Goal: Information Seeking & Learning: Learn about a topic

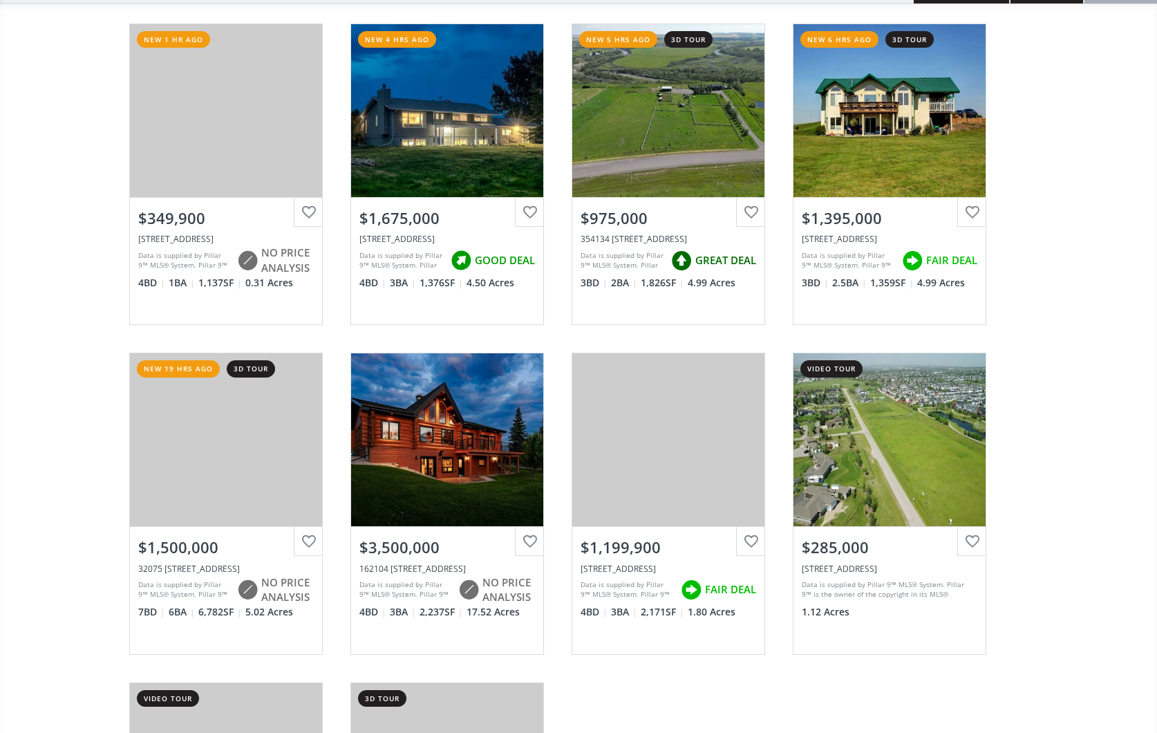
scroll to position [152, 0]
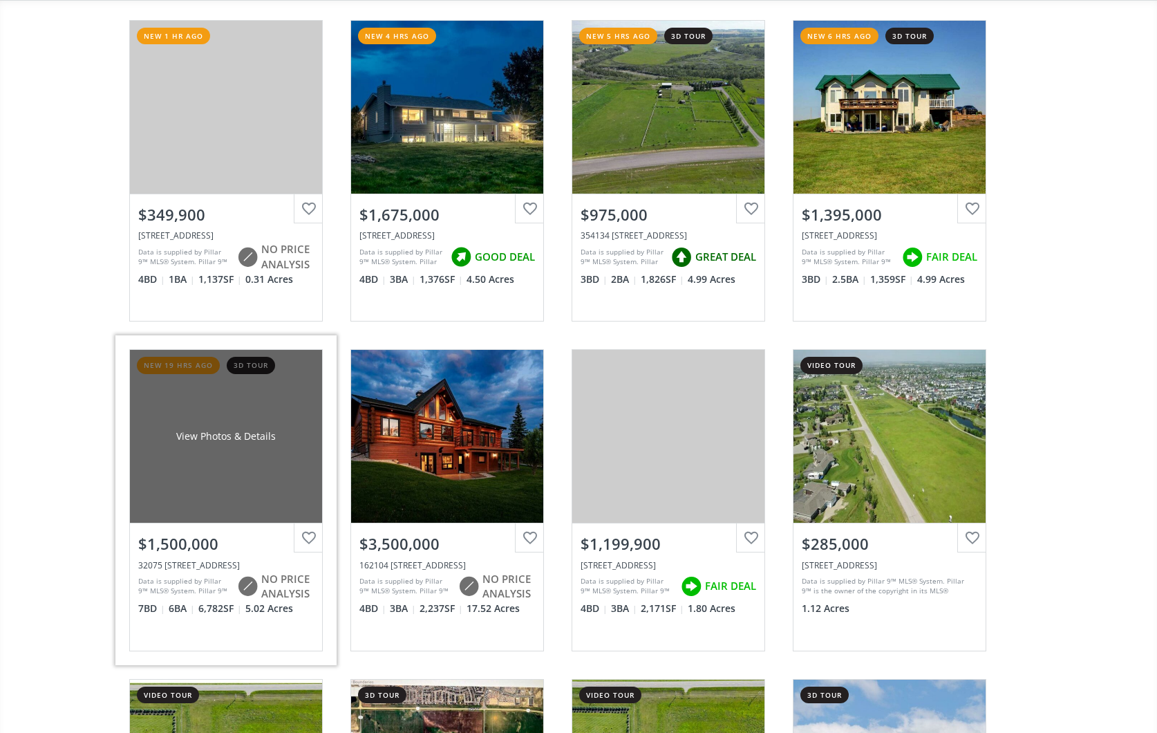
click at [245, 458] on div "View Photos & Details" at bounding box center [226, 436] width 192 height 173
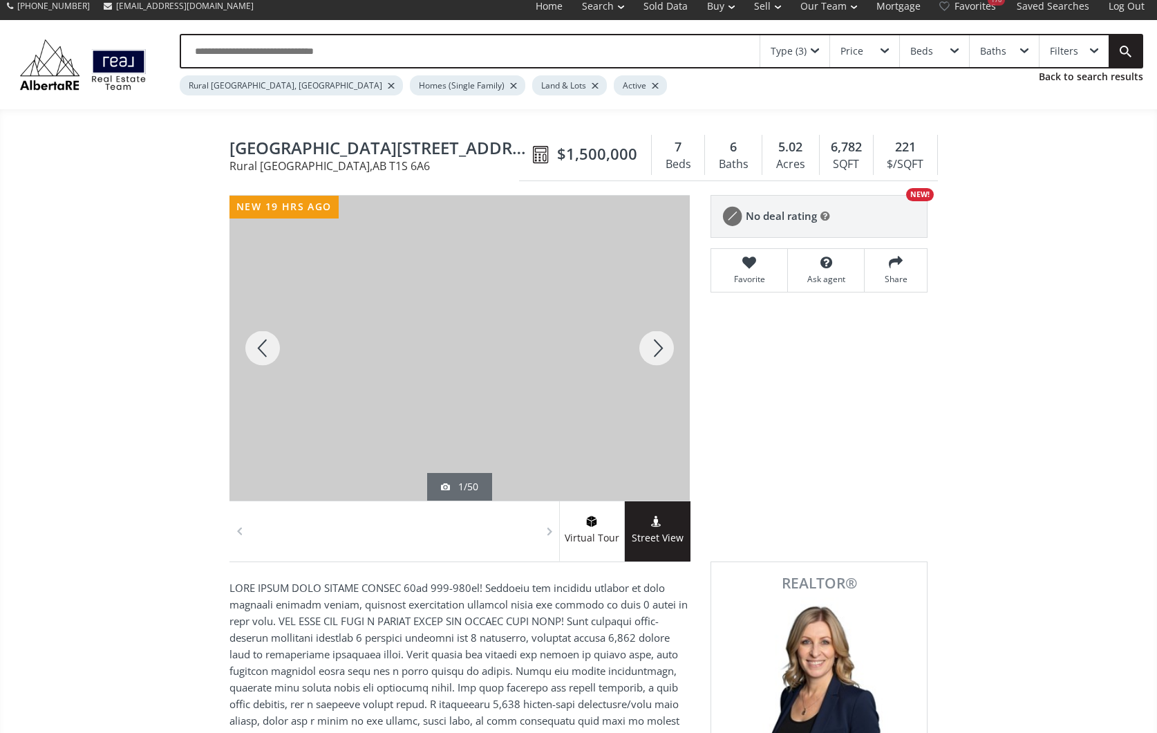
scroll to position [9, 0]
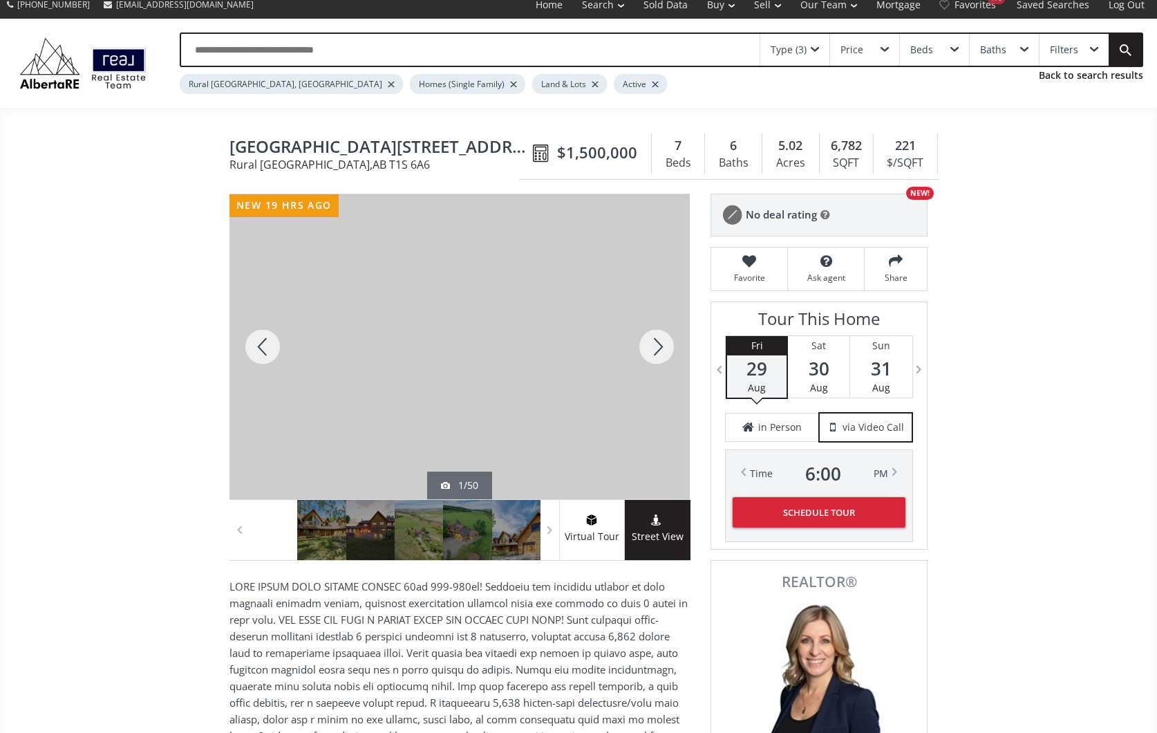
click at [654, 341] on div at bounding box center [656, 346] width 66 height 305
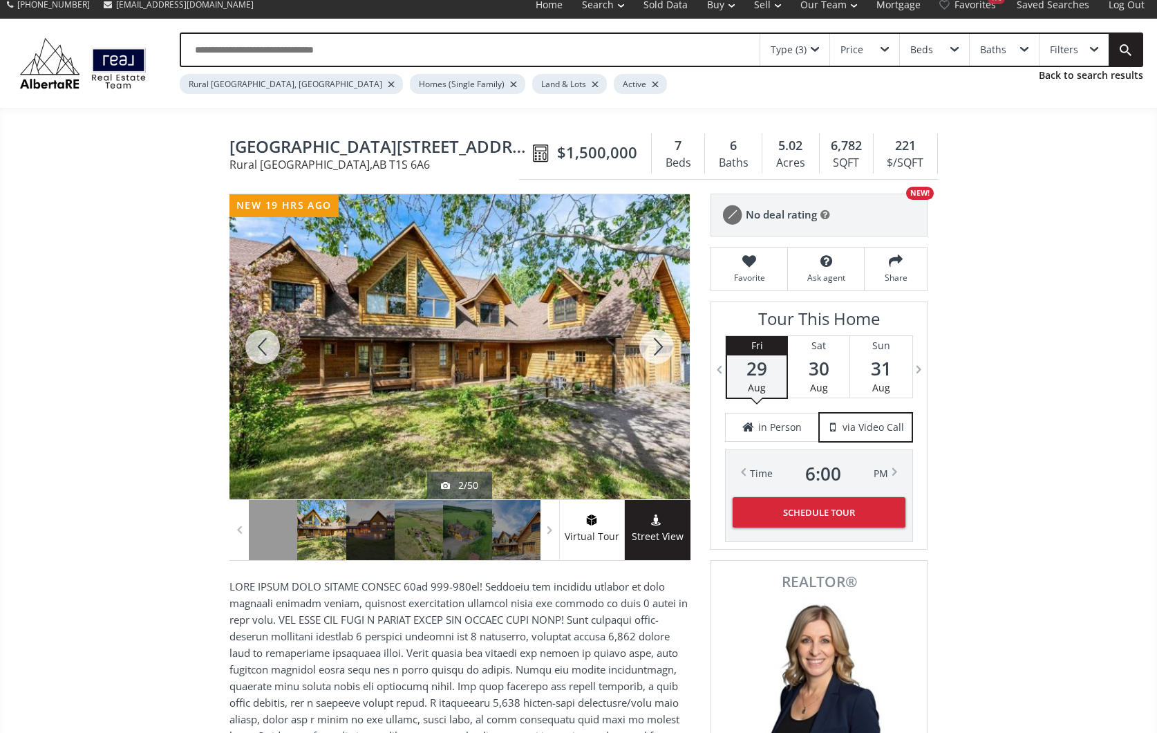
click at [654, 341] on div at bounding box center [656, 346] width 66 height 305
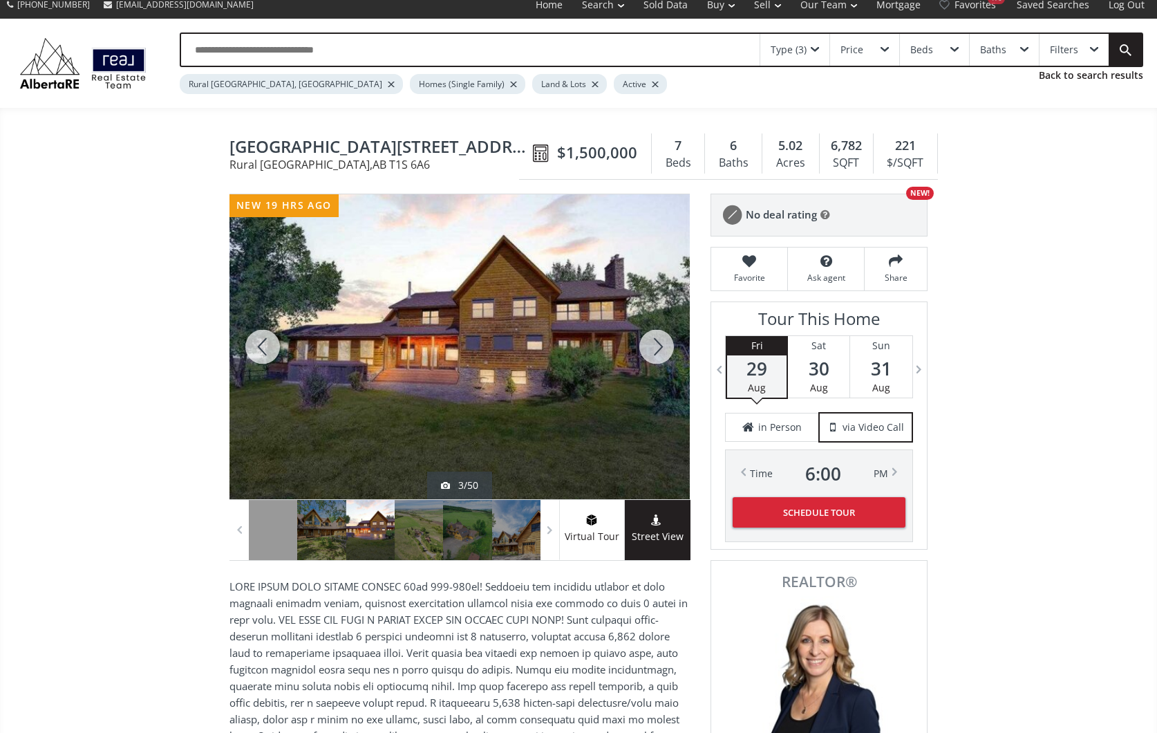
click at [654, 341] on div at bounding box center [656, 346] width 66 height 305
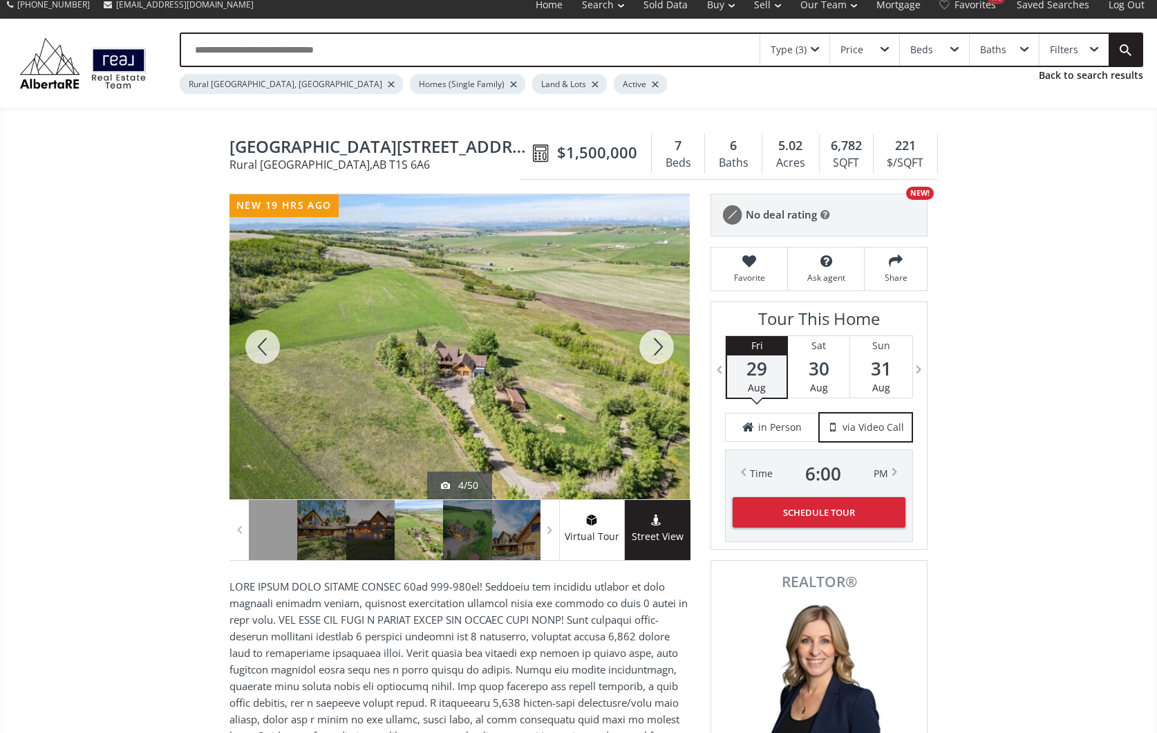
click at [654, 341] on div at bounding box center [656, 346] width 66 height 305
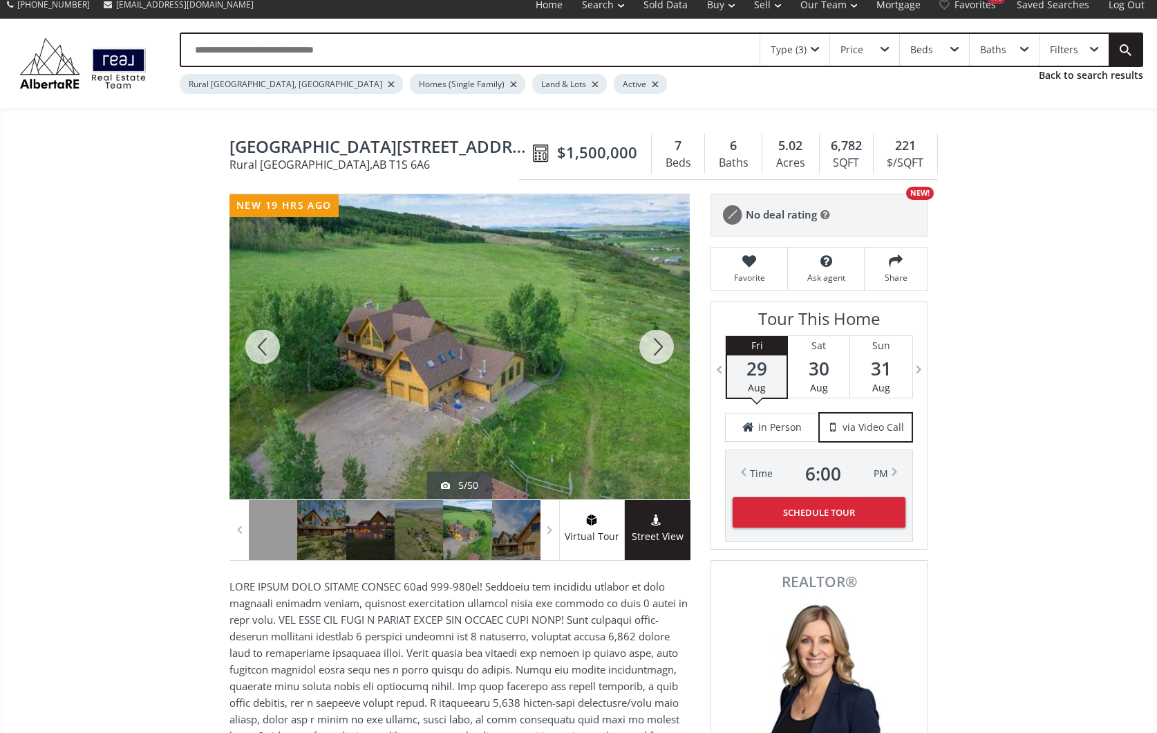
click at [654, 341] on div at bounding box center [656, 346] width 66 height 305
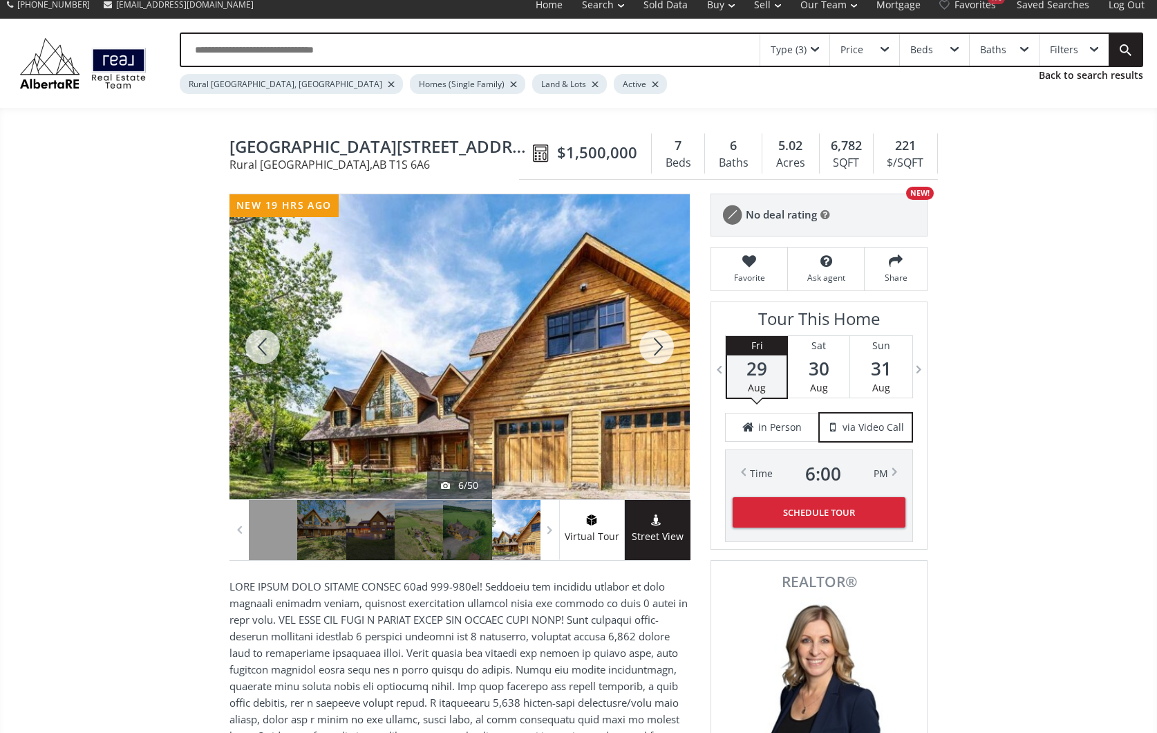
click at [654, 341] on div at bounding box center [656, 346] width 66 height 305
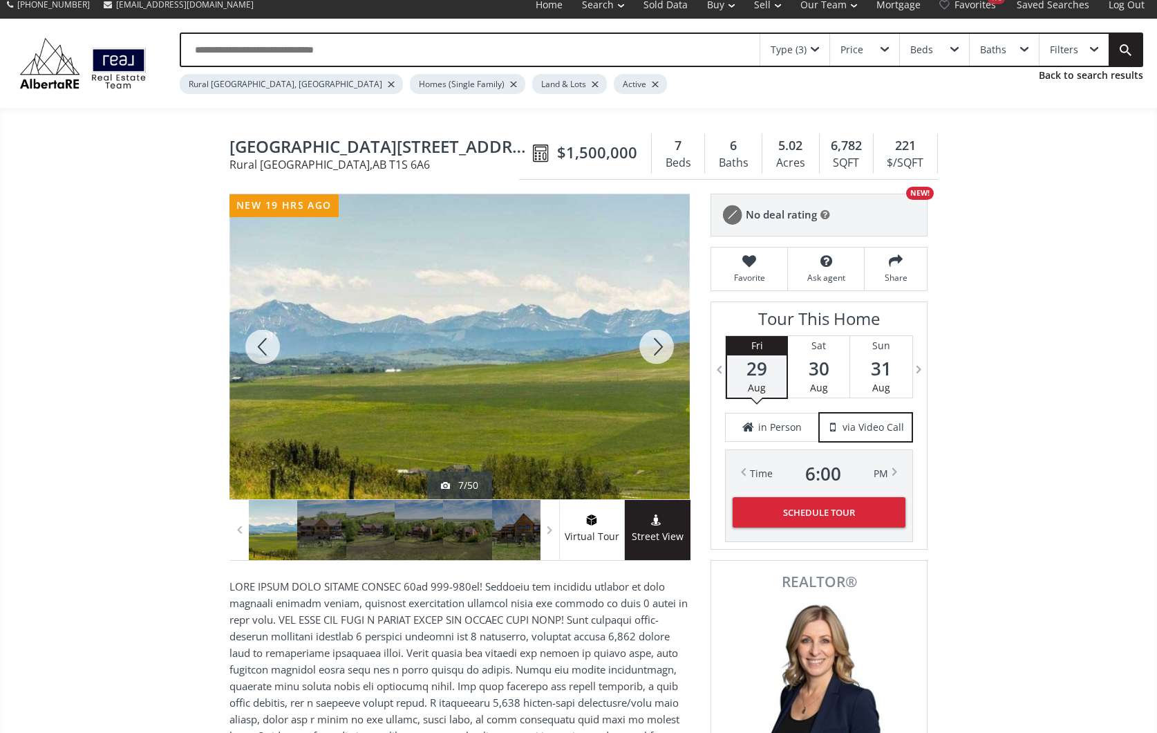
click at [654, 341] on div at bounding box center [656, 346] width 66 height 305
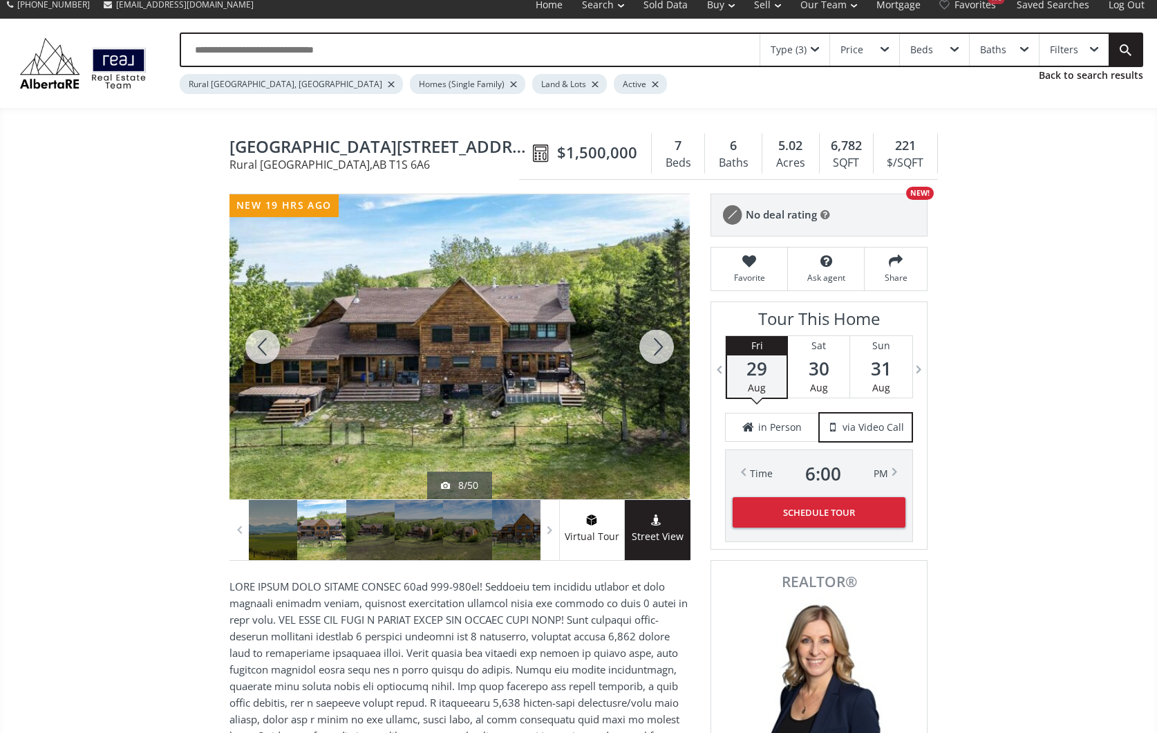
click at [654, 341] on div at bounding box center [656, 346] width 66 height 305
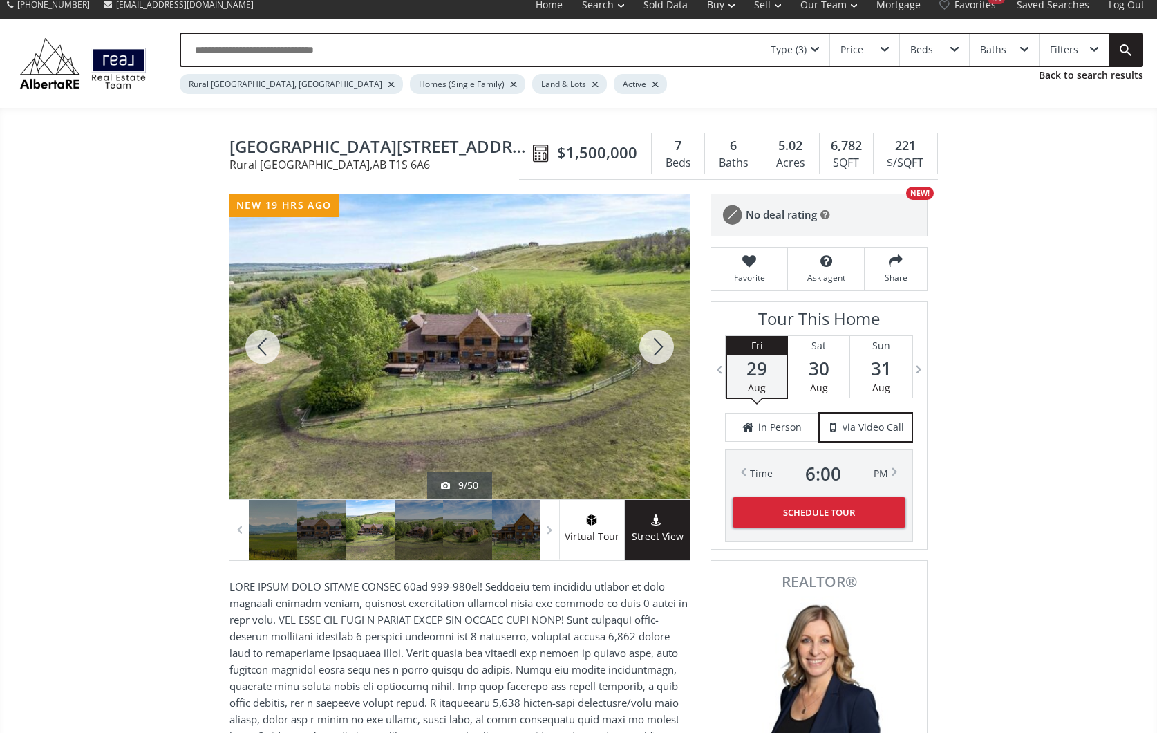
click at [654, 341] on div at bounding box center [656, 346] width 66 height 305
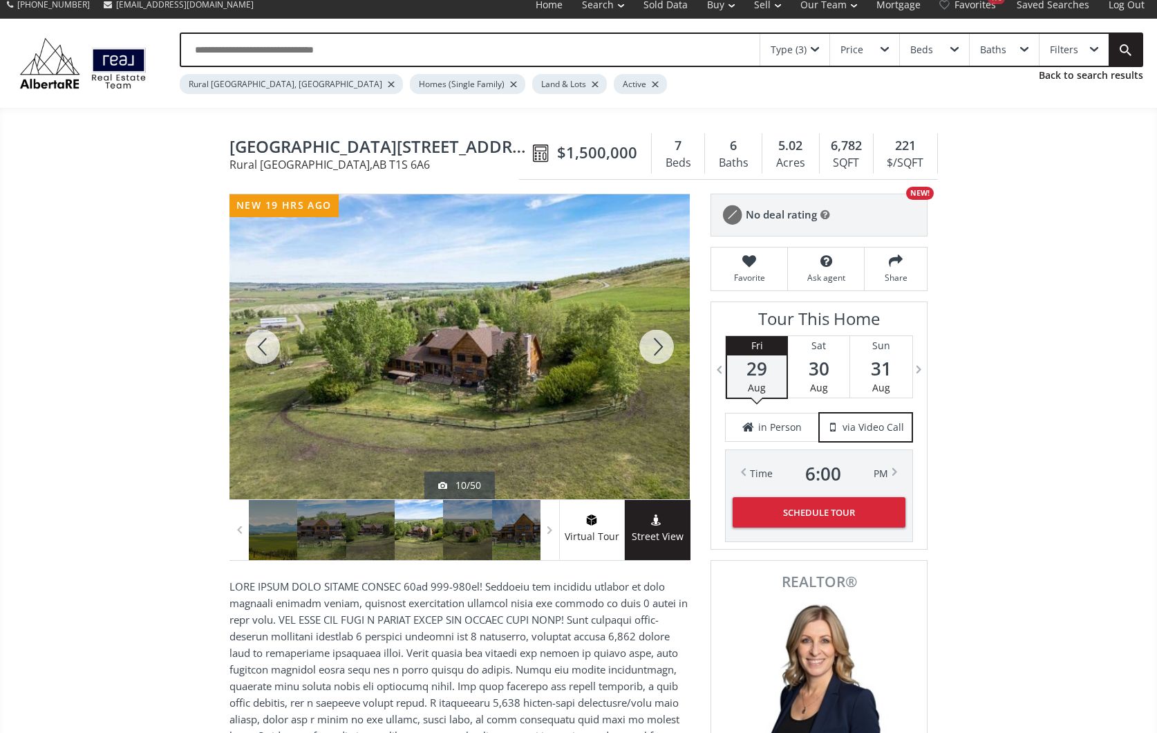
click at [654, 341] on div at bounding box center [656, 346] width 66 height 305
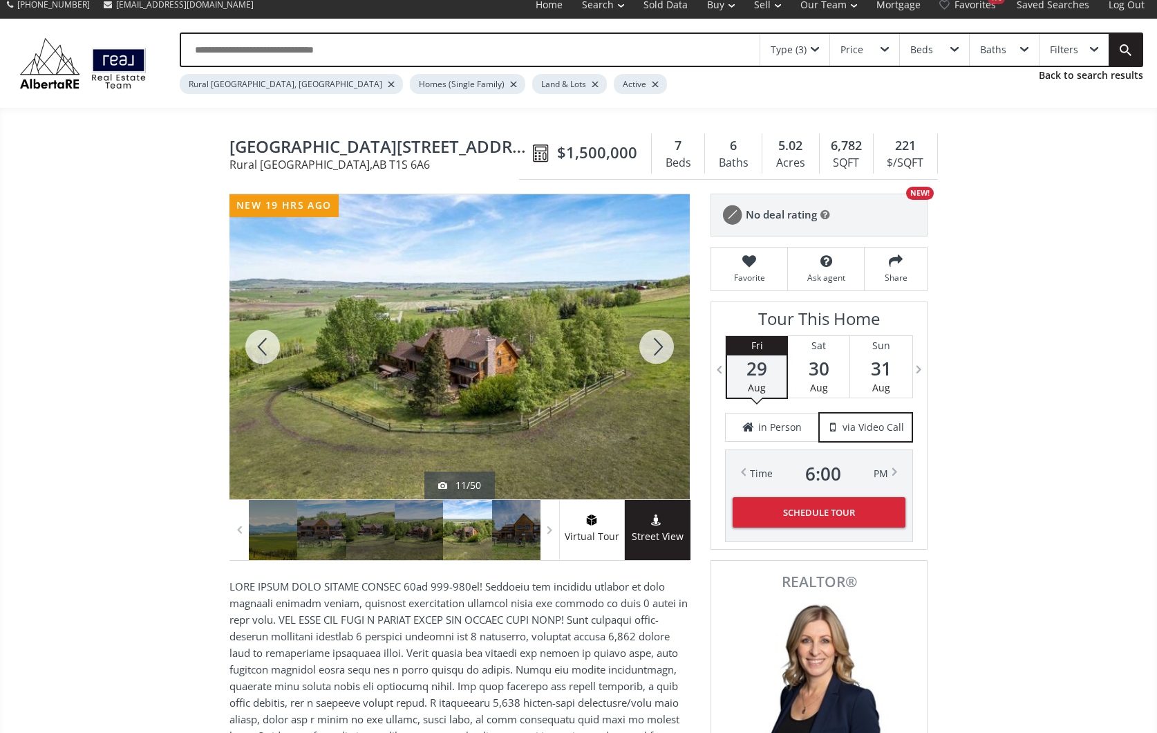
click at [654, 341] on div at bounding box center [656, 346] width 66 height 305
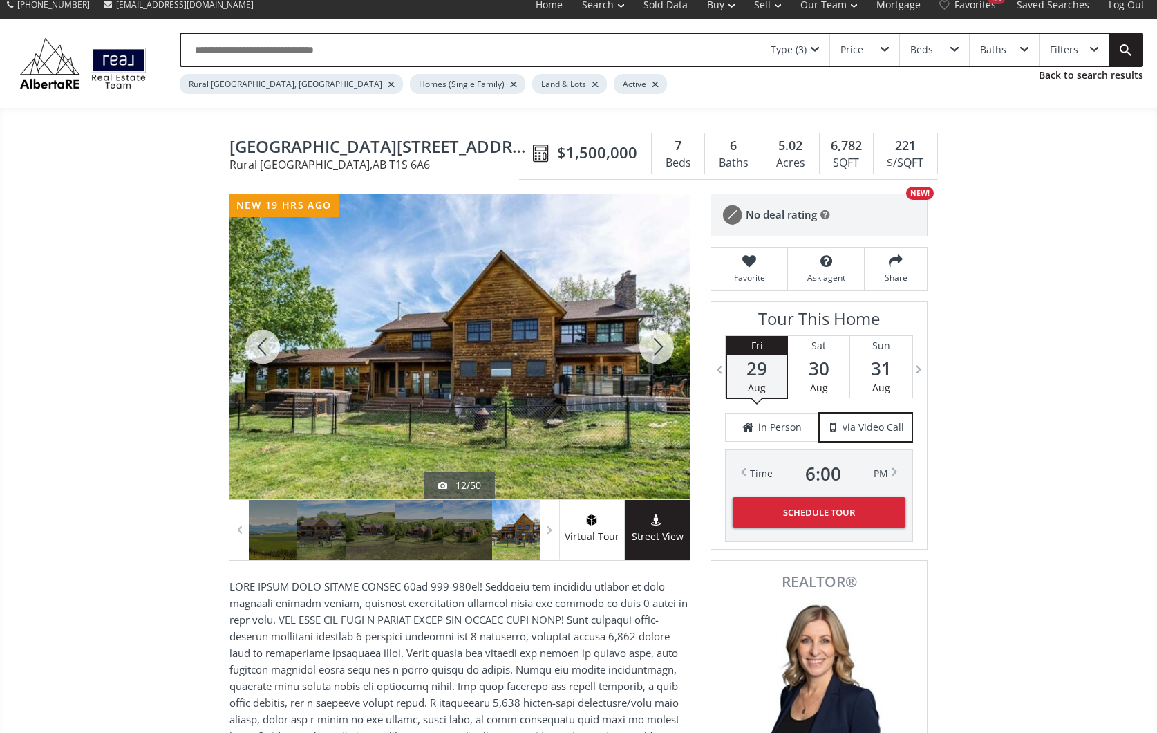
click at [654, 341] on div at bounding box center [656, 346] width 66 height 305
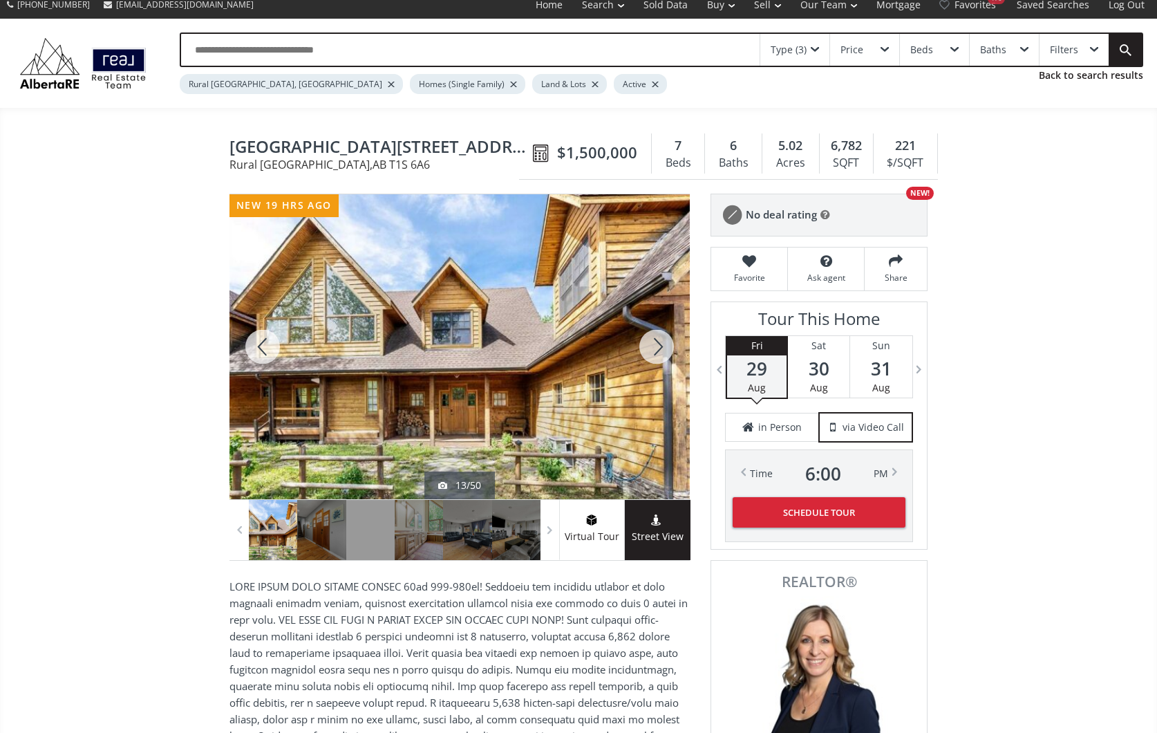
click at [654, 341] on div at bounding box center [656, 346] width 66 height 305
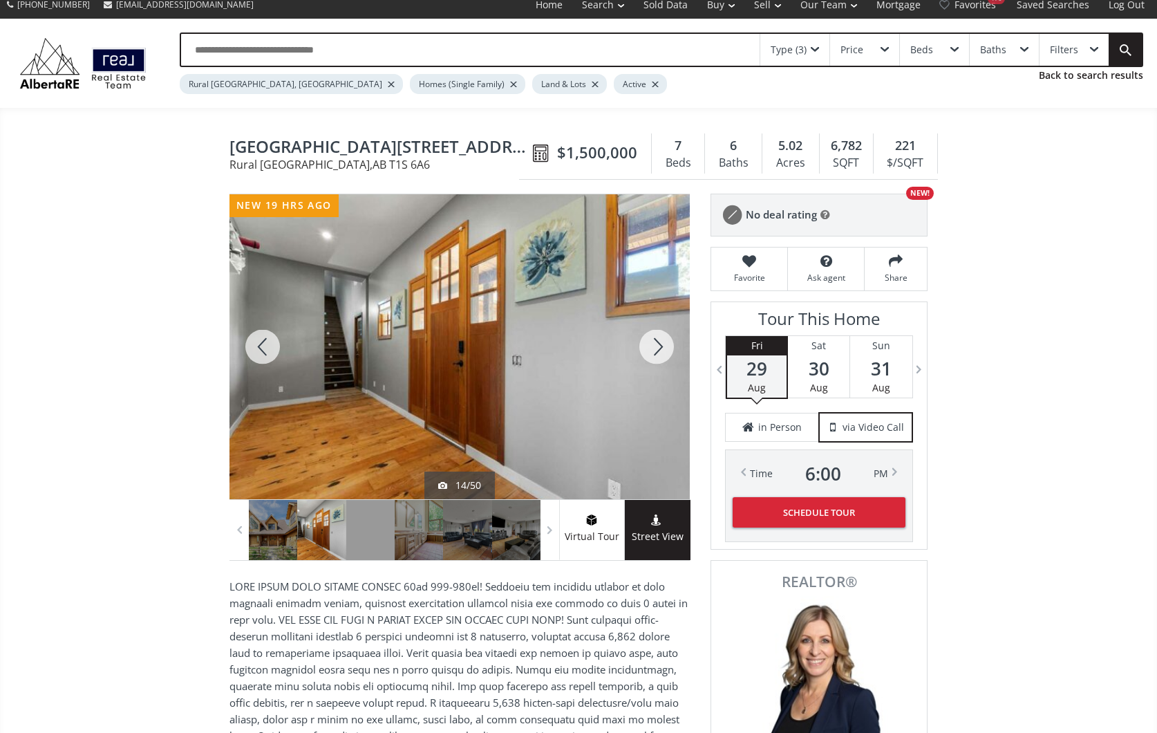
click at [654, 341] on div at bounding box center [656, 346] width 66 height 305
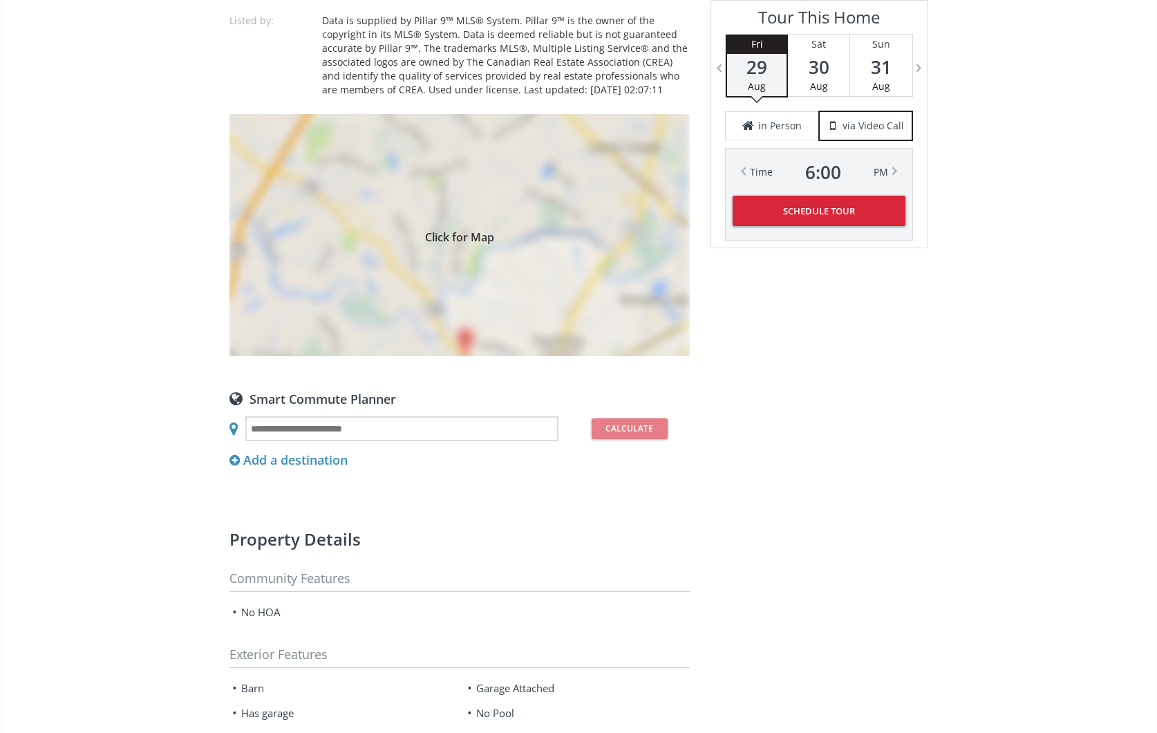
scroll to position [1102, 0]
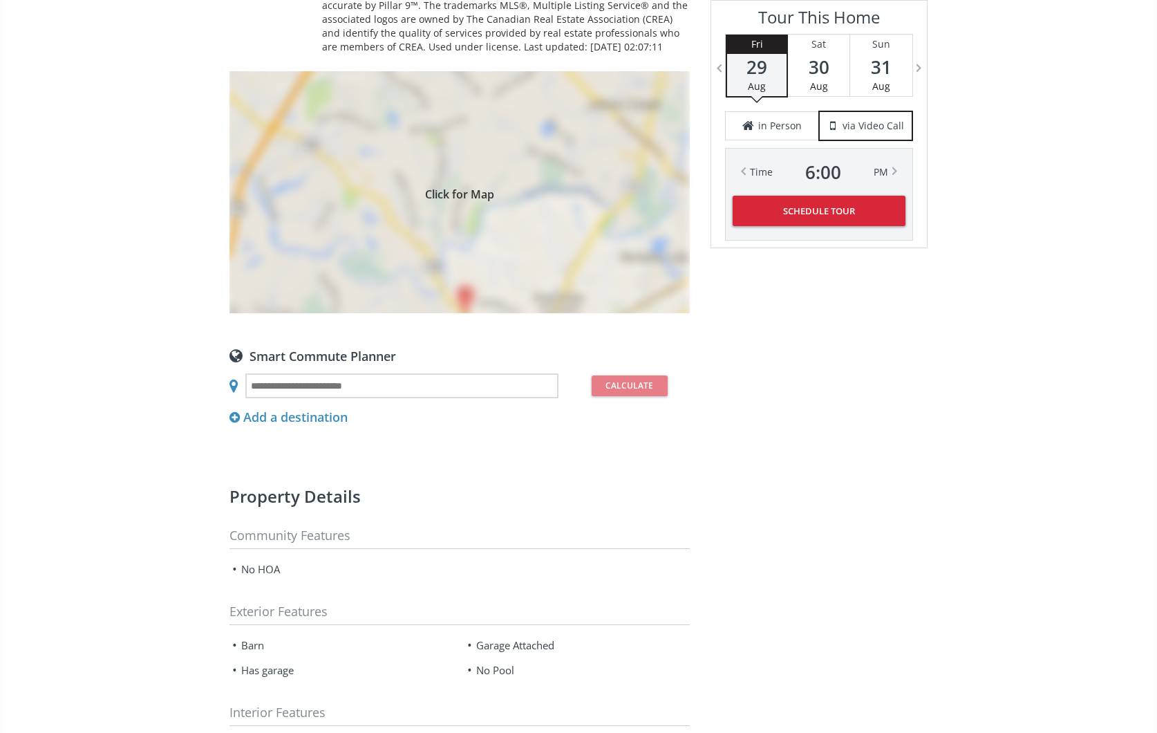
click at [594, 220] on div "Click for Map" at bounding box center [459, 192] width 460 height 242
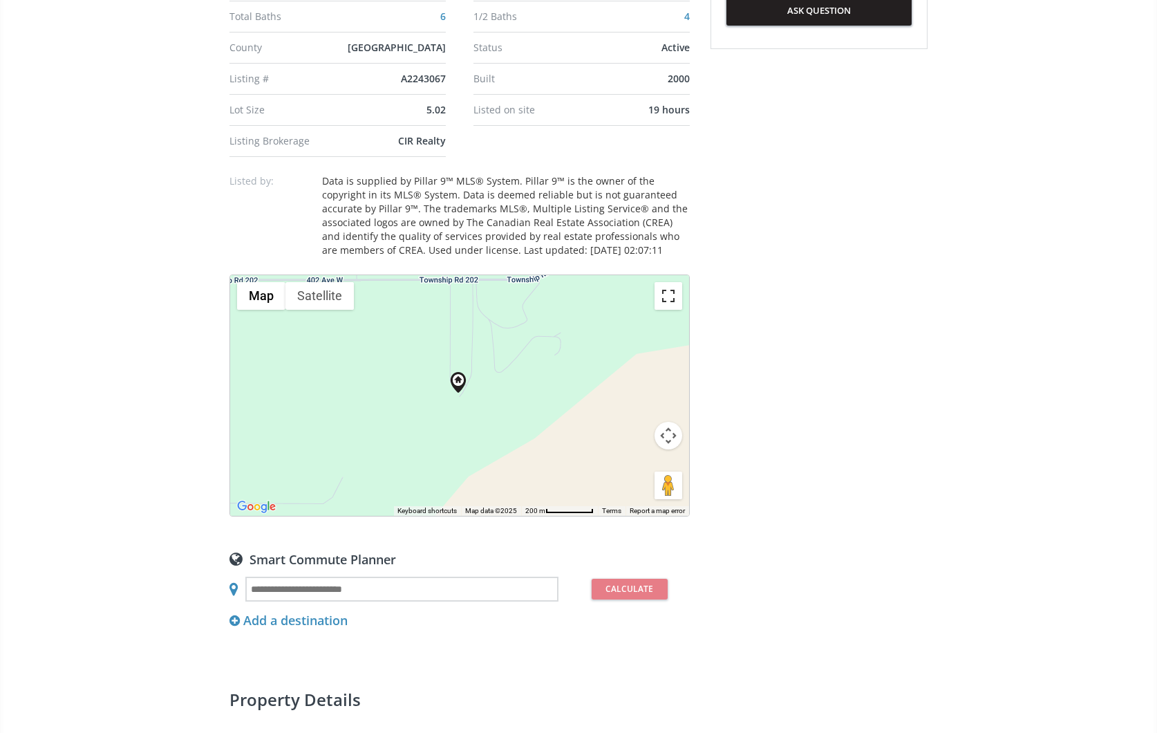
scroll to position [899, 0]
click at [668, 297] on button "Toggle fullscreen view" at bounding box center [669, 297] width 28 height 28
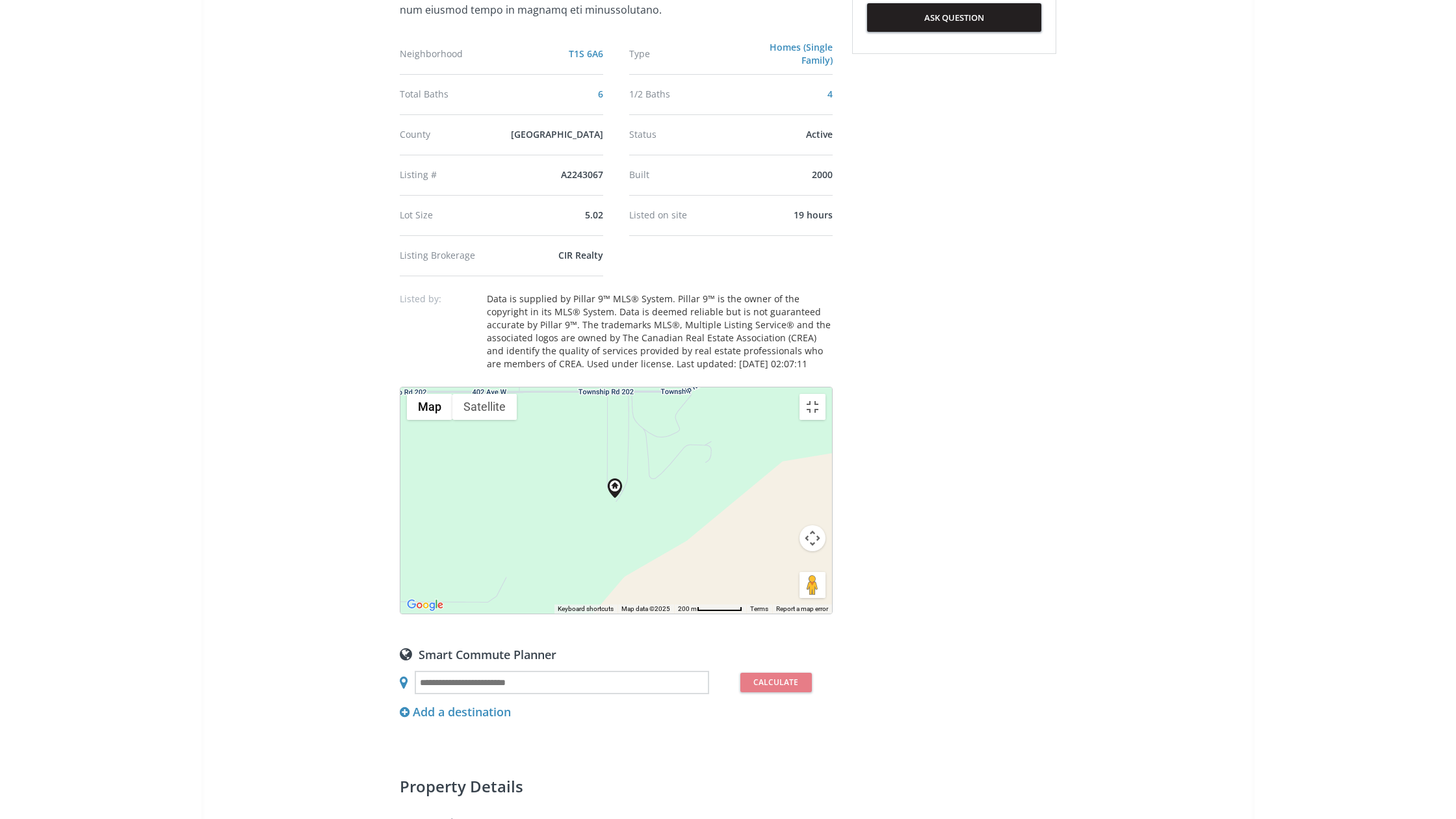
click at [826, 551] on button "Map camera controls" at bounding box center [813, 538] width 26 height 26
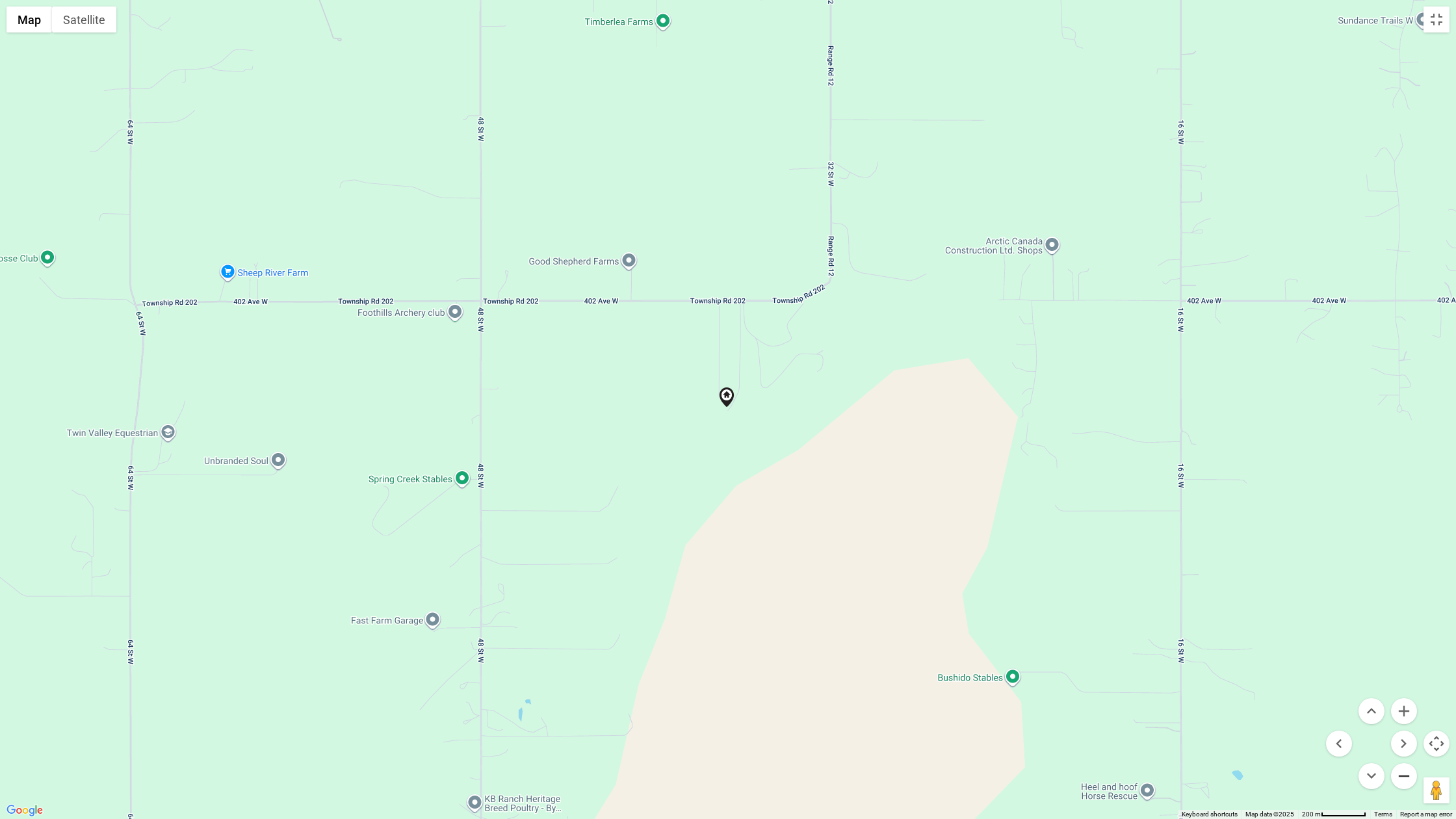
click at [1087, 688] on button "Zoom out" at bounding box center [1404, 776] width 26 height 26
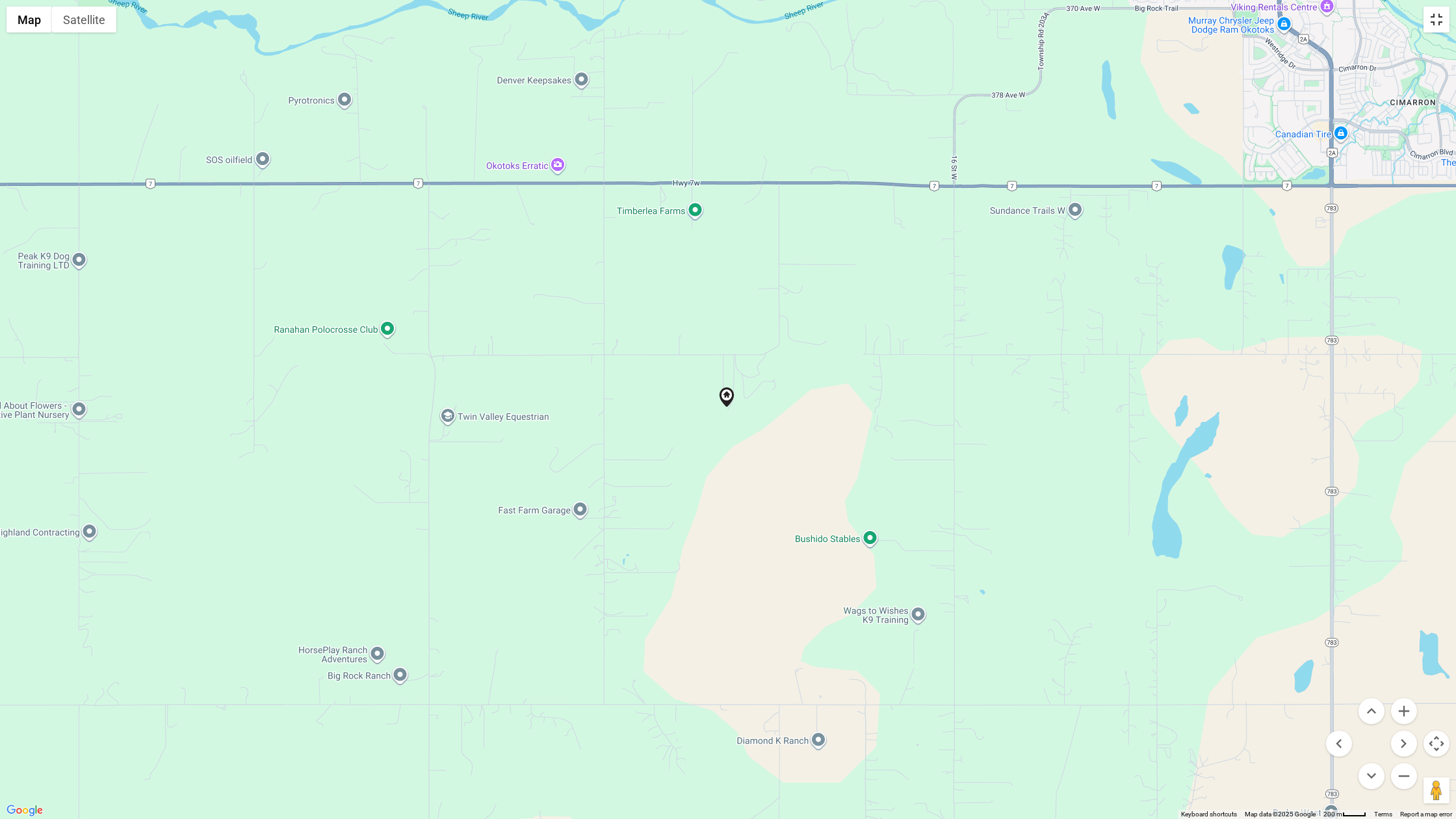
click at [1087, 22] on button "Toggle fullscreen view" at bounding box center [1437, 20] width 26 height 26
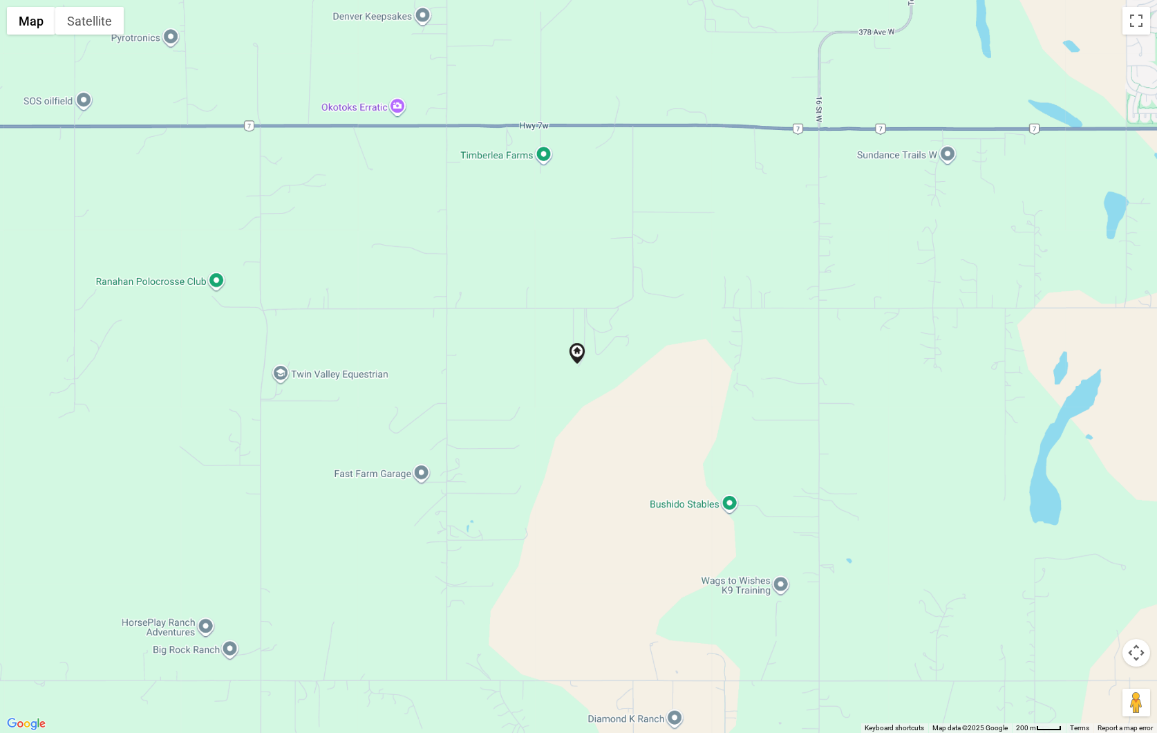
scroll to position [0, 0]
